Goal: Task Accomplishment & Management: Manage account settings

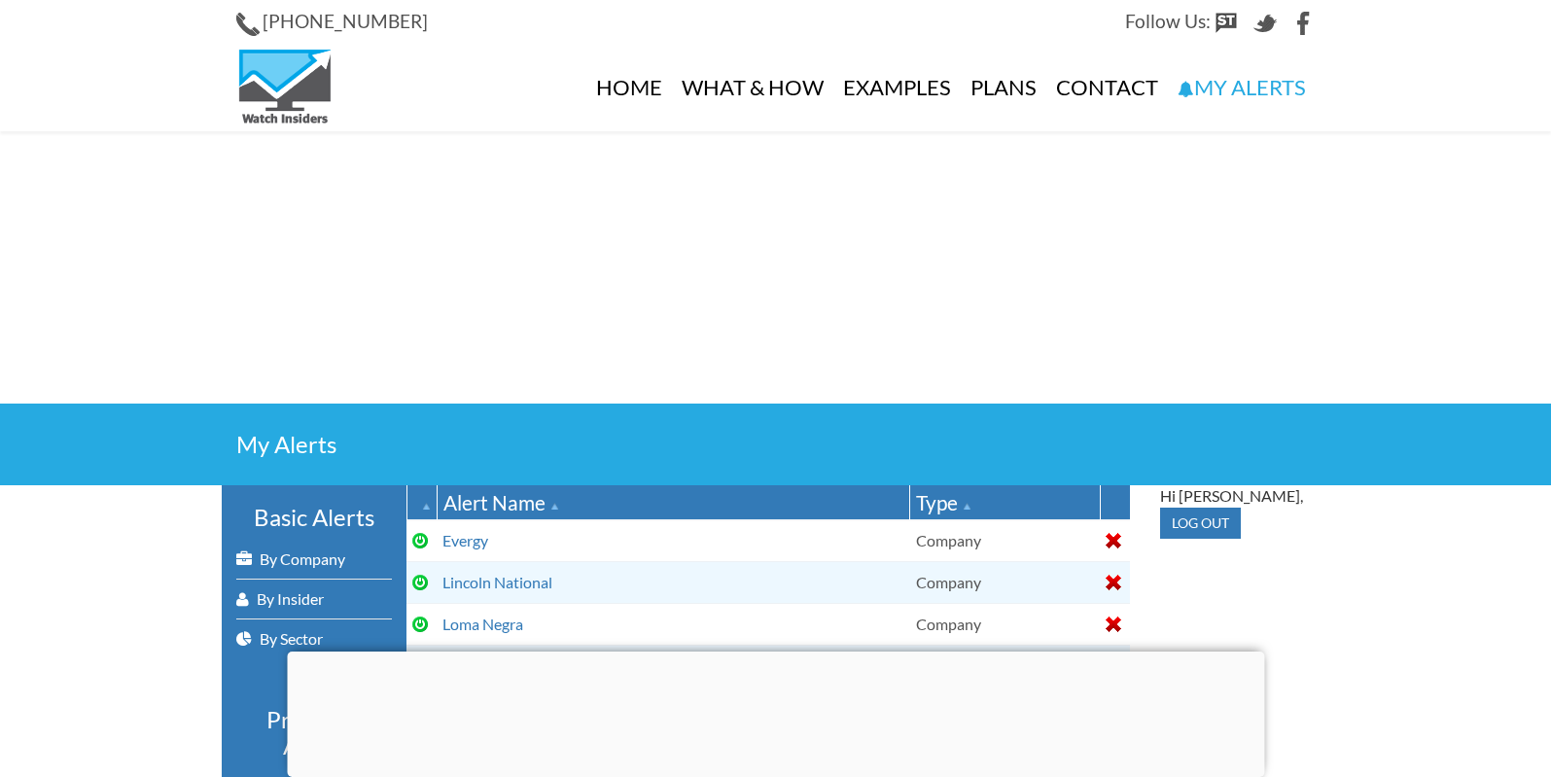
select select
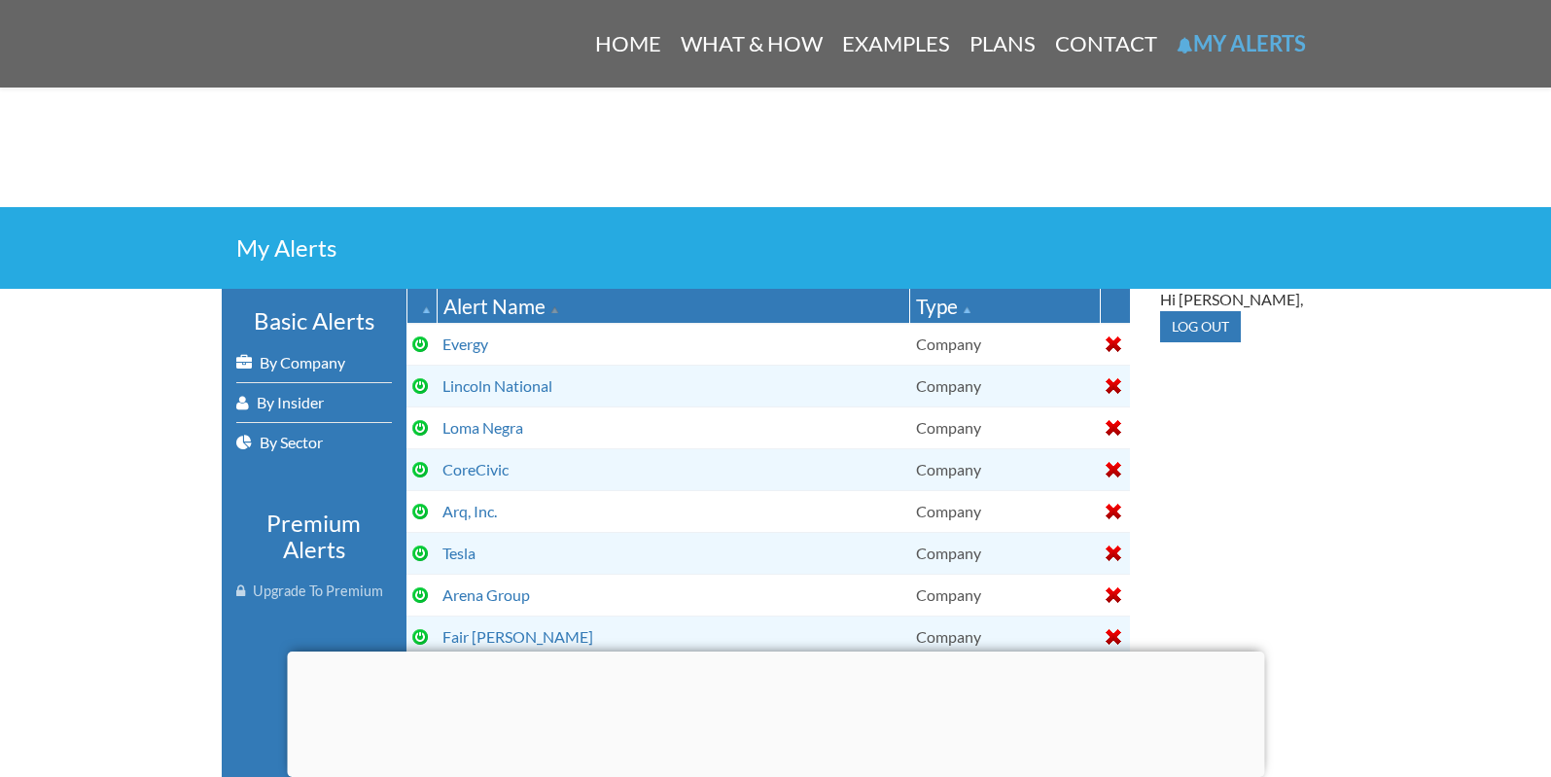
scroll to position [52, 0]
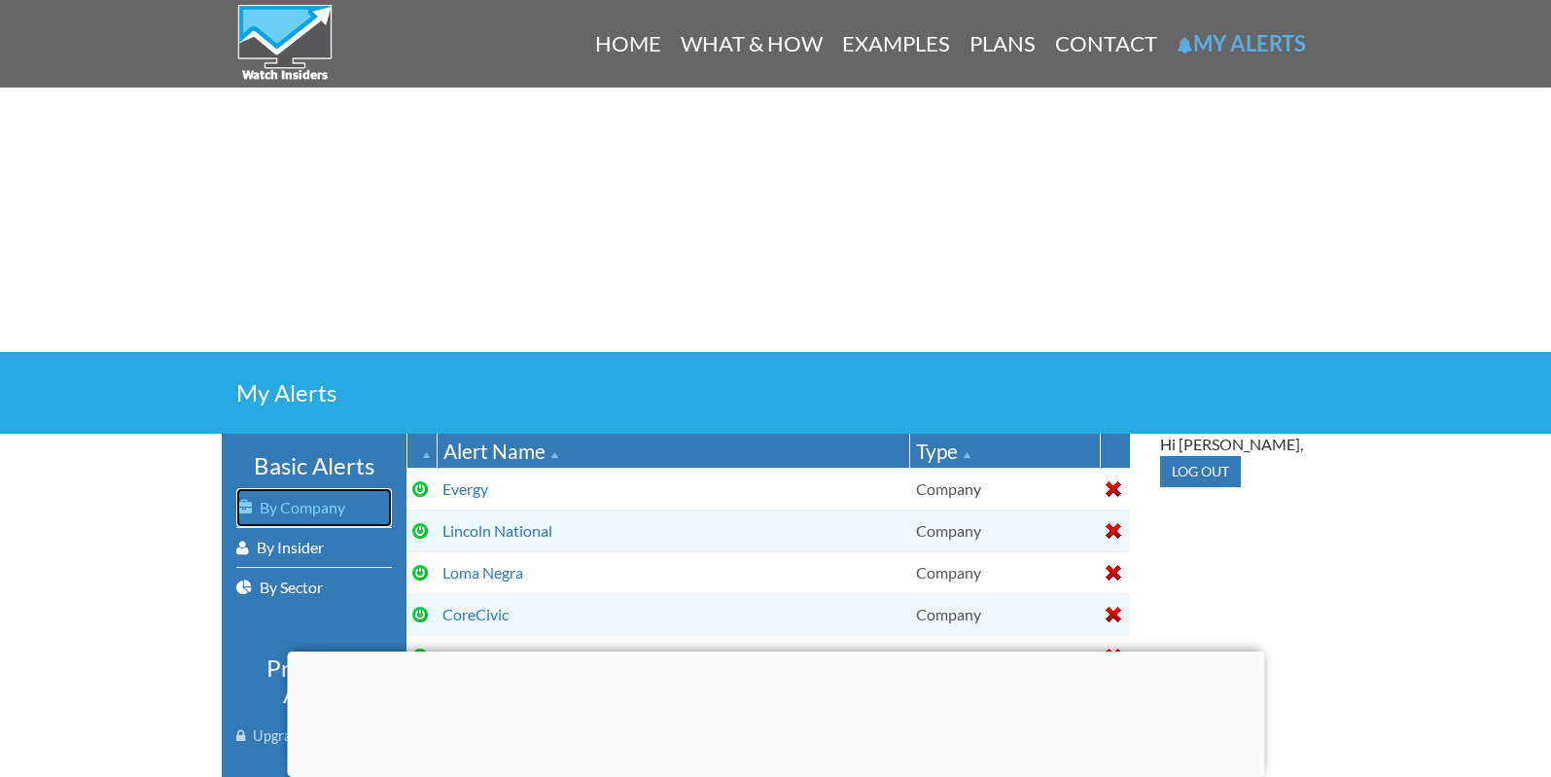
click at [317, 503] on link "By Company" at bounding box center [314, 507] width 156 height 39
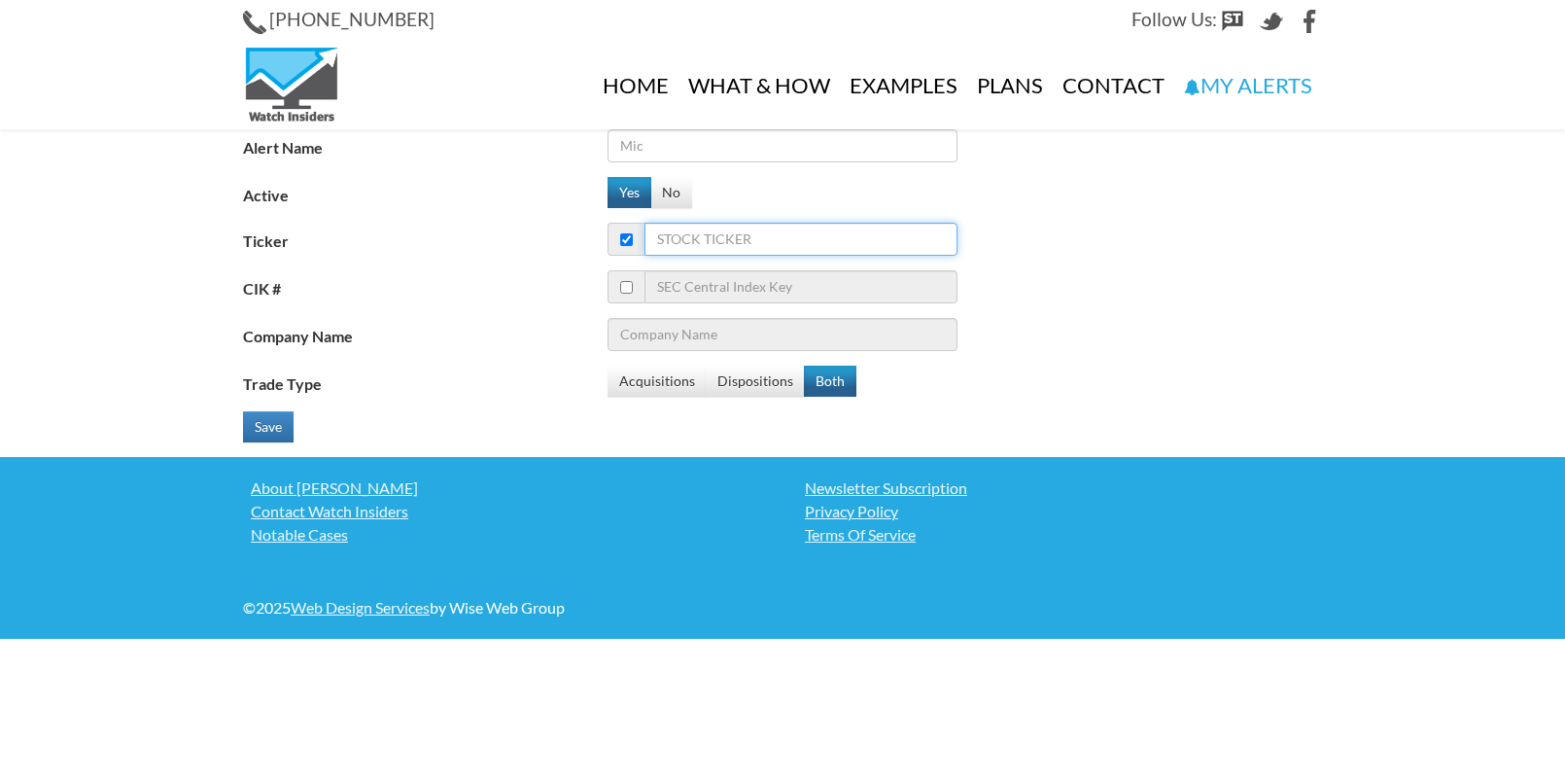
click at [747, 241] on input "Ticker" at bounding box center [801, 239] width 313 height 33
type input "hb"
type input "Hyatt Hotels Corporation - Ordinary Shares - Class A"
type input "hbi"
type input "Hanesbrands Inc"
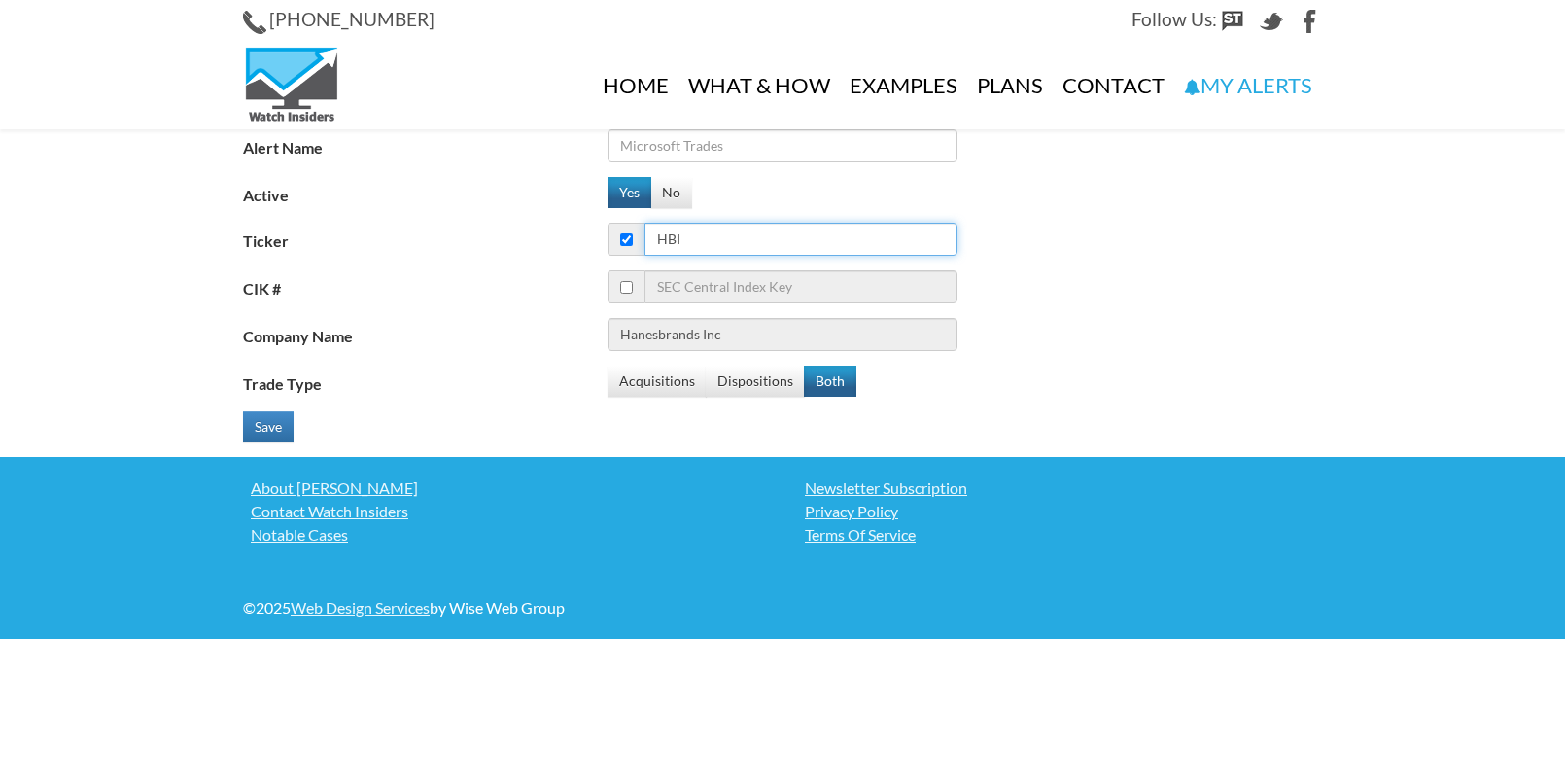
type input "hbi"
click at [754, 142] on input "Alert Name" at bounding box center [783, 145] width 350 height 33
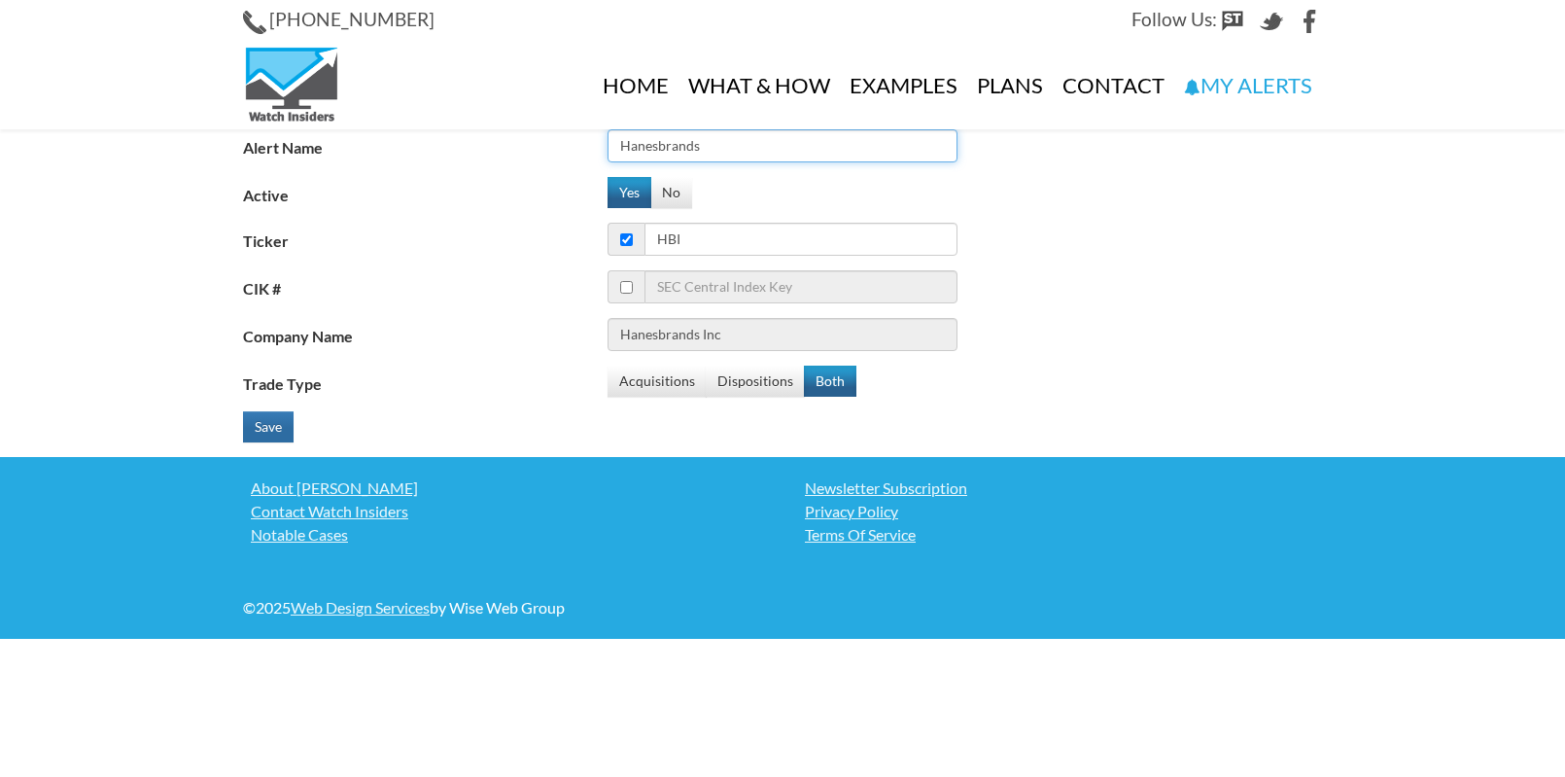
type input "Hanesbrands"
click at [276, 429] on button "Save" at bounding box center [268, 426] width 51 height 31
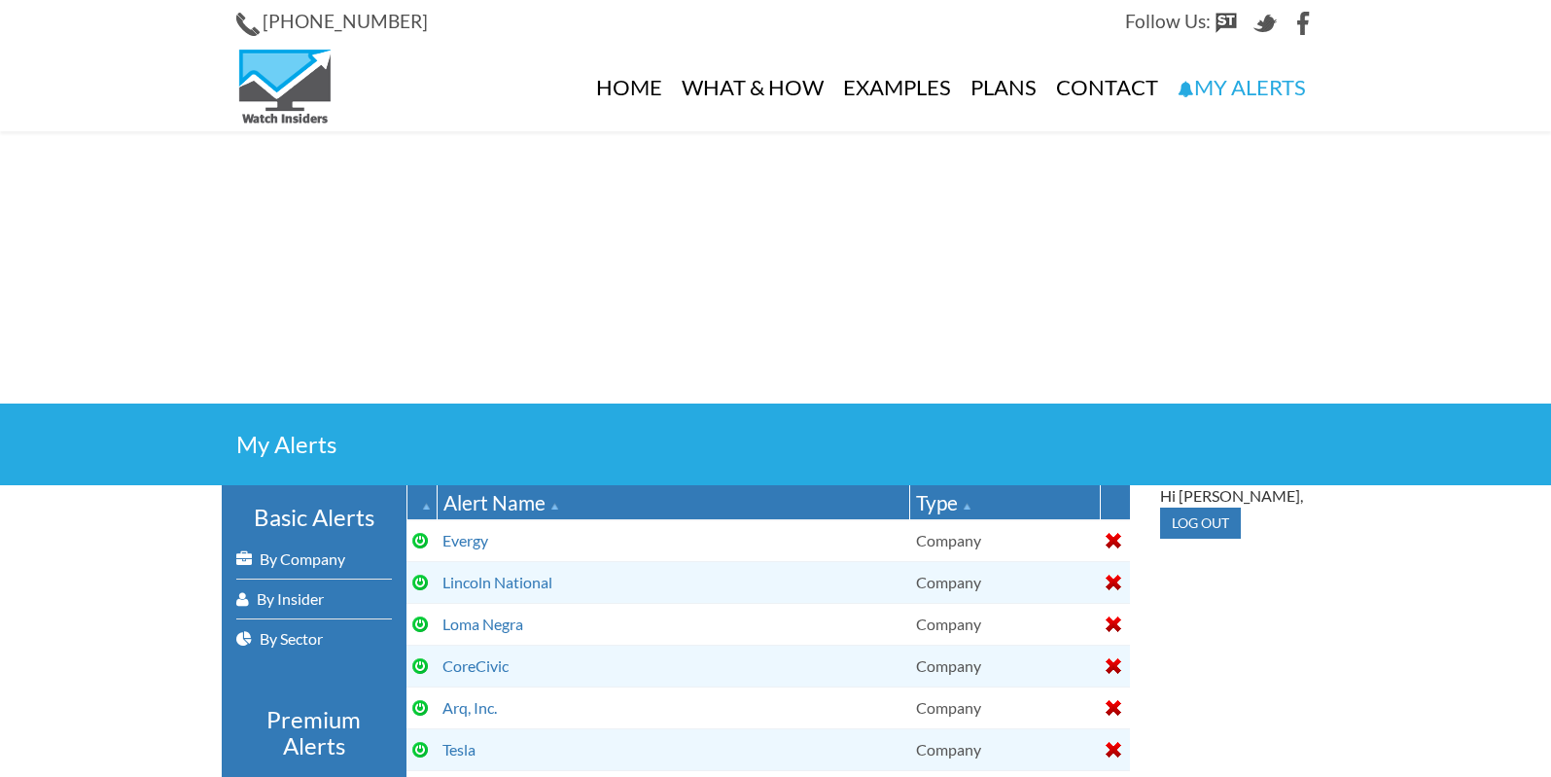
select select
